Goal: Information Seeking & Learning: Find specific page/section

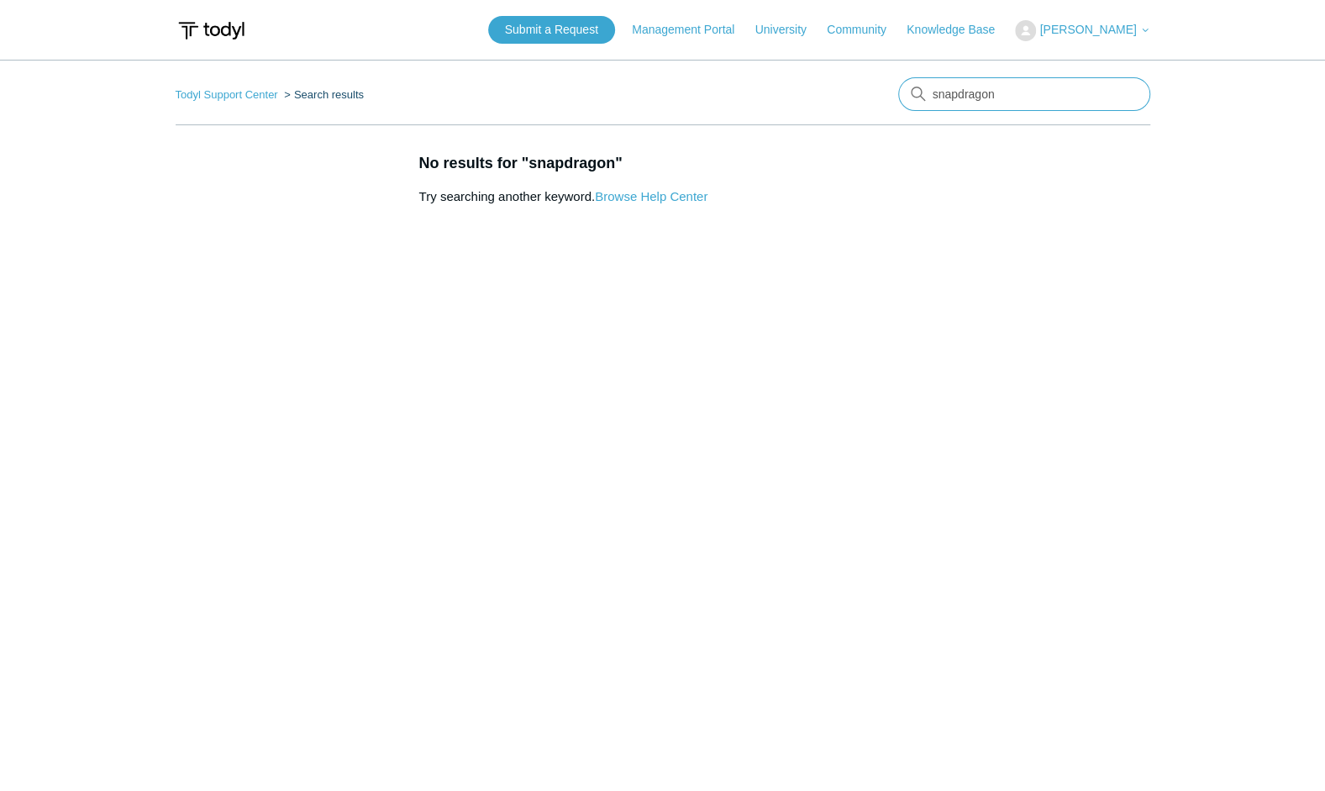
click at [951, 96] on input "snapdragon" at bounding box center [1024, 94] width 252 height 34
type input "arm"
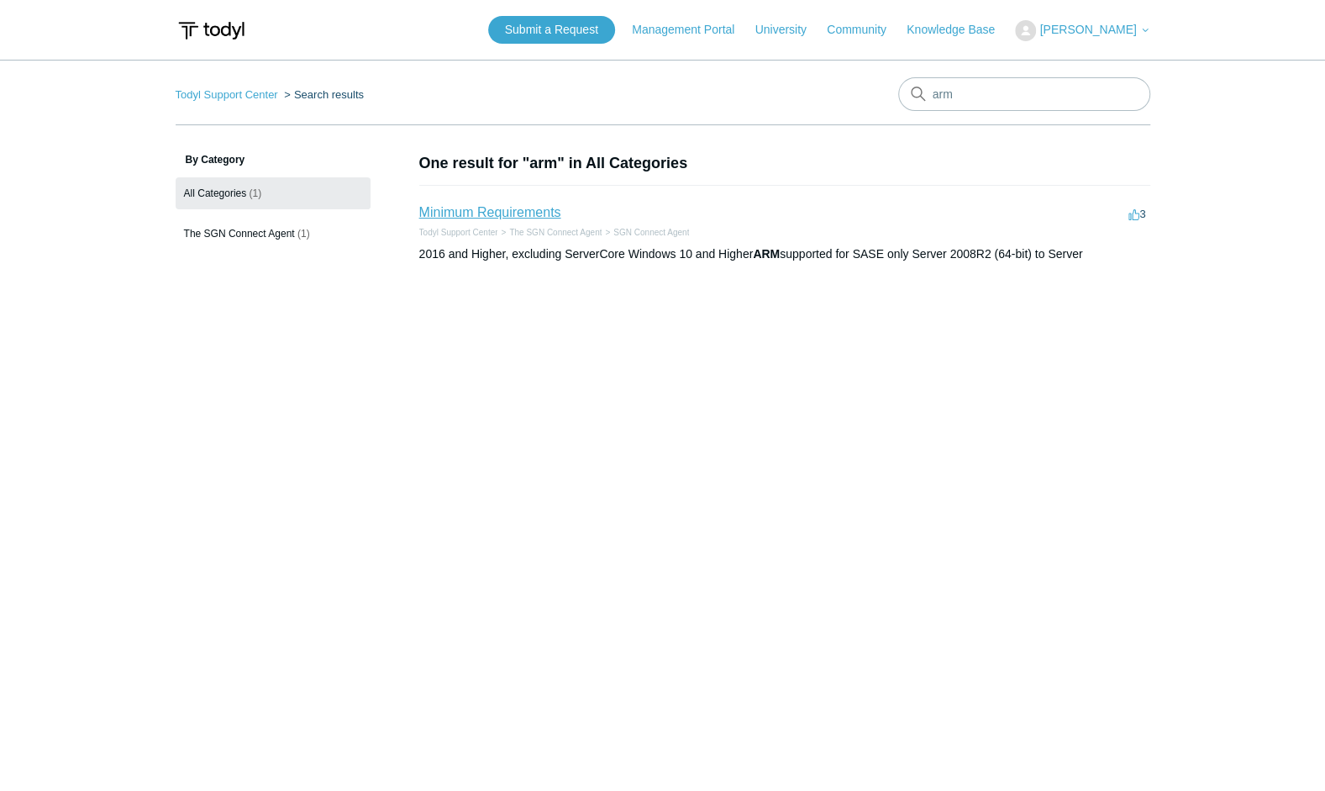
click at [514, 206] on link "Minimum Requirements" at bounding box center [490, 212] width 142 height 14
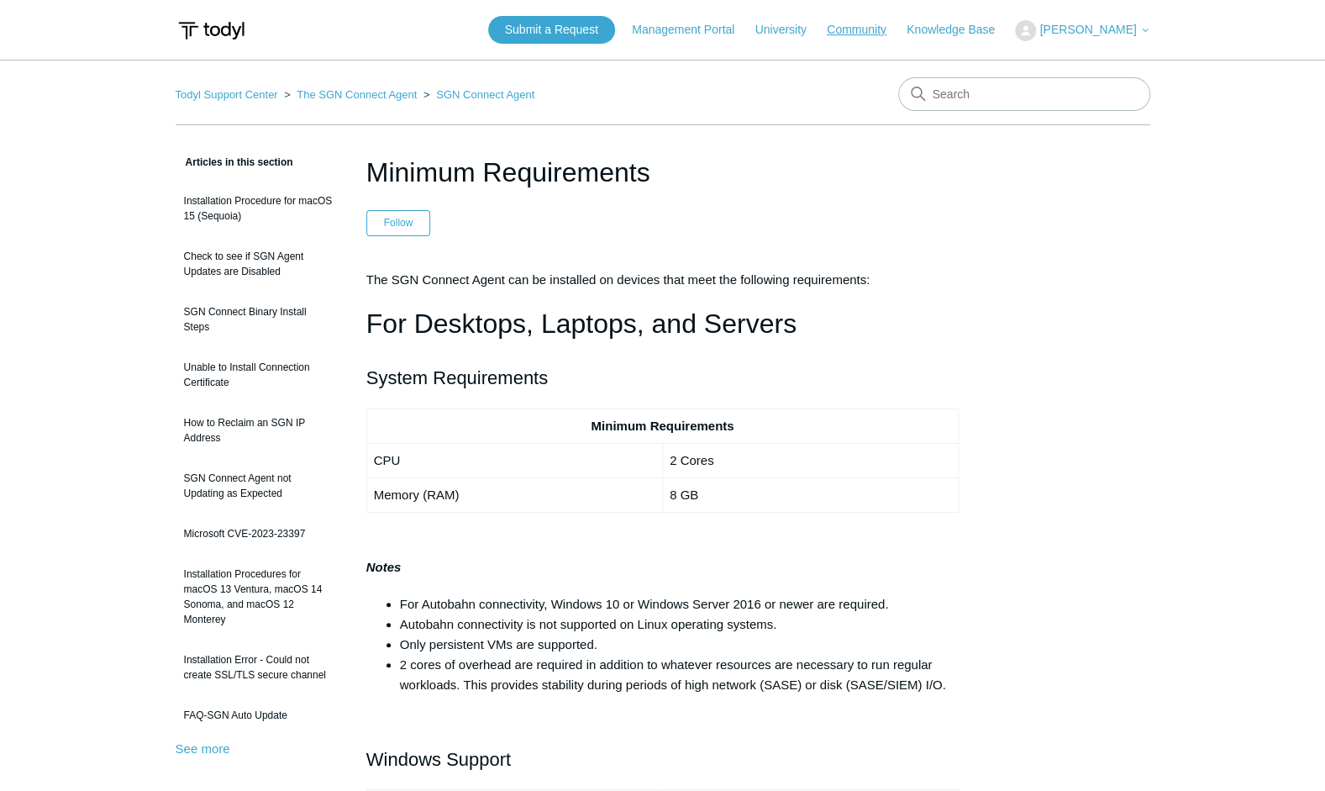
click at [888, 37] on link "Community" at bounding box center [865, 30] width 76 height 18
